Goal: Task Accomplishment & Management: Complete application form

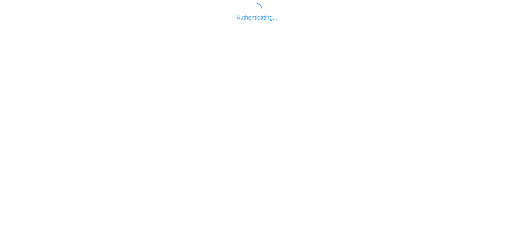
click at [247, 182] on body "Authenticating..." at bounding box center [257, 123] width 514 height 241
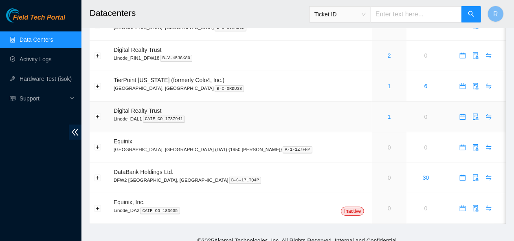
scroll to position [75, 0]
click at [33, 60] on link "Activity Logs" at bounding box center [36, 59] width 32 height 7
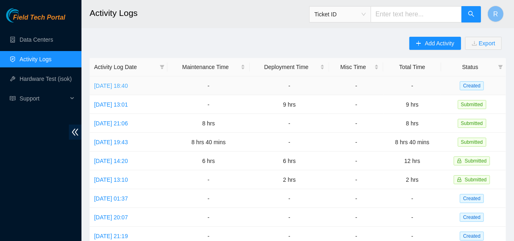
click at [128, 85] on link "[DATE] 18:40" at bounding box center [111, 85] width 34 height 7
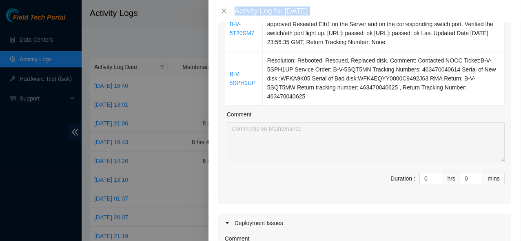
scroll to position [527, 0]
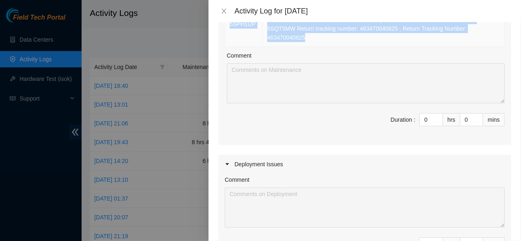
drag, startPoint x: 225, startPoint y: 141, endPoint x: 471, endPoint y: 35, distance: 267.7
copy tbody "B-V-5NL1RXD Resolution: Other, Comment: Replaced faulty optics Fauly optic_seri…"
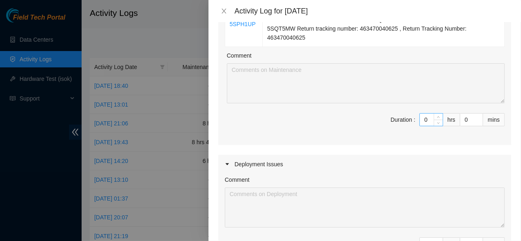
click at [424, 117] on input "0" at bounding box center [430, 119] width 23 height 12
type input "9"
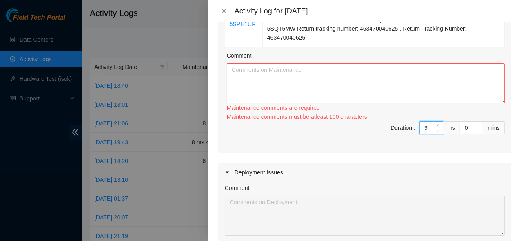
type input "9"
click at [377, 84] on textarea "Comment" at bounding box center [366, 83] width 278 height 40
paste textarea "B-V-5NL1RXD Resolution: Other, Comment: Replaced faulty optics Fauly optic_seri…"
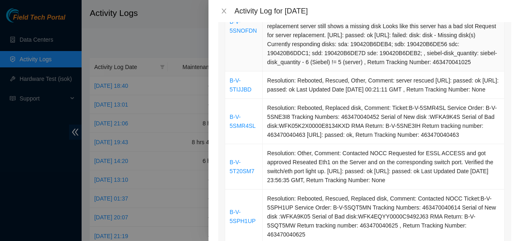
scroll to position [0, 0]
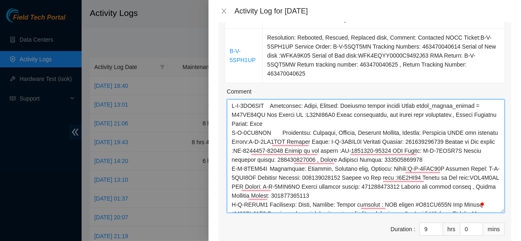
drag, startPoint x: 497, startPoint y: 135, endPoint x: 511, endPoint y: 211, distance: 77.6
click at [511, 211] on div "Note: This activity log is for informational purposes only. You will not be pai…" at bounding box center [364, 131] width 312 height 218
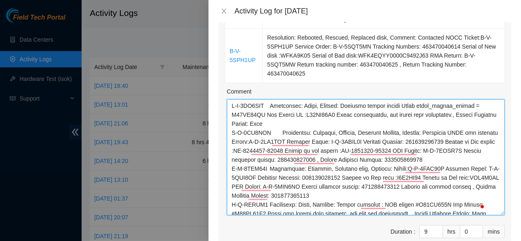
click at [231, 103] on textarea "Comment" at bounding box center [366, 157] width 278 height 116
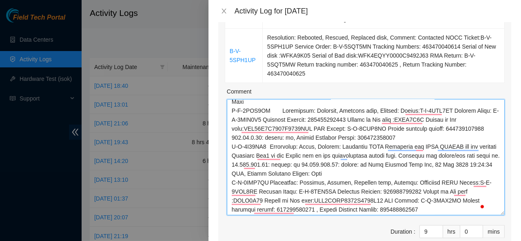
type textarea "Worked on The Below Tickets B-V-5NL1RXD Resolution: Other, Comment: Replaced fa…"
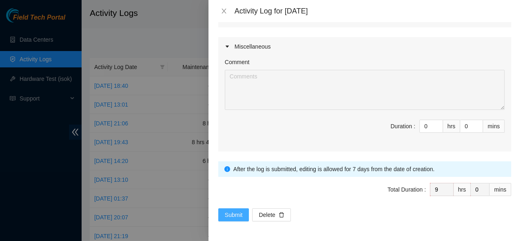
click at [227, 210] on span "Submit" at bounding box center [234, 214] width 18 height 9
